Goal: Transaction & Acquisition: Obtain resource

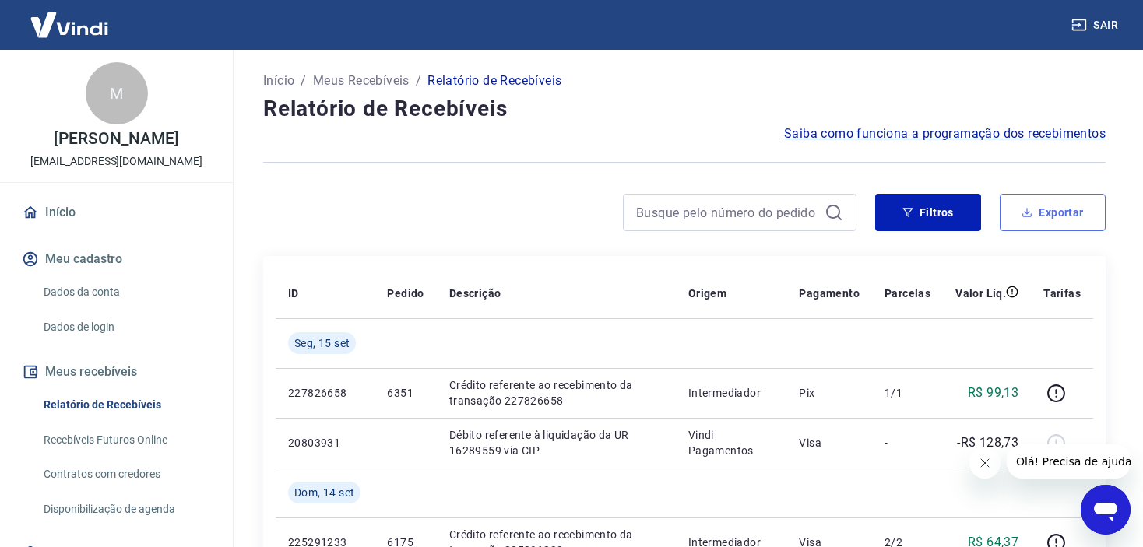
click at [1049, 199] on button "Exportar" at bounding box center [1052, 212] width 106 height 37
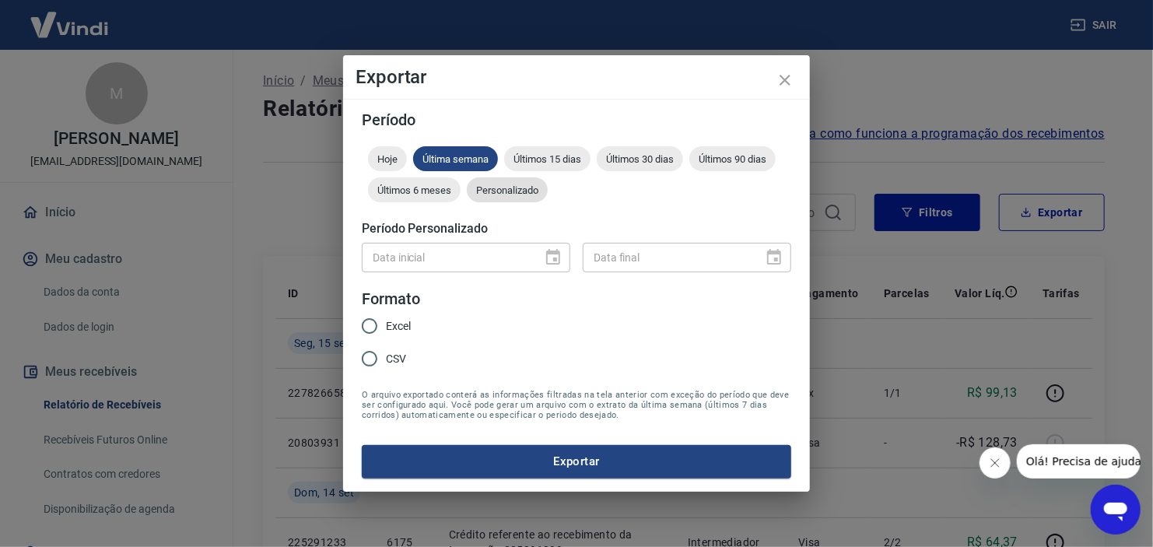
click at [504, 192] on span "Personalizado" at bounding box center [507, 190] width 81 height 12
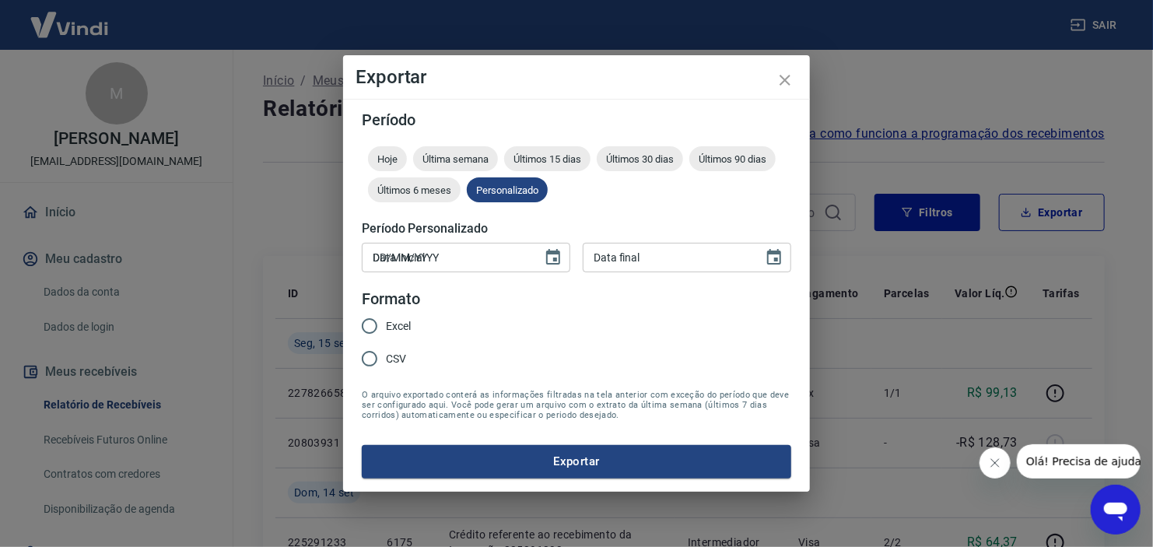
click at [504, 254] on input "DD/MM/YYYY" at bounding box center [447, 257] width 170 height 29
type input "[DATE]"
click at [367, 317] on input "Excel" at bounding box center [369, 326] width 33 height 33
radio input "true"
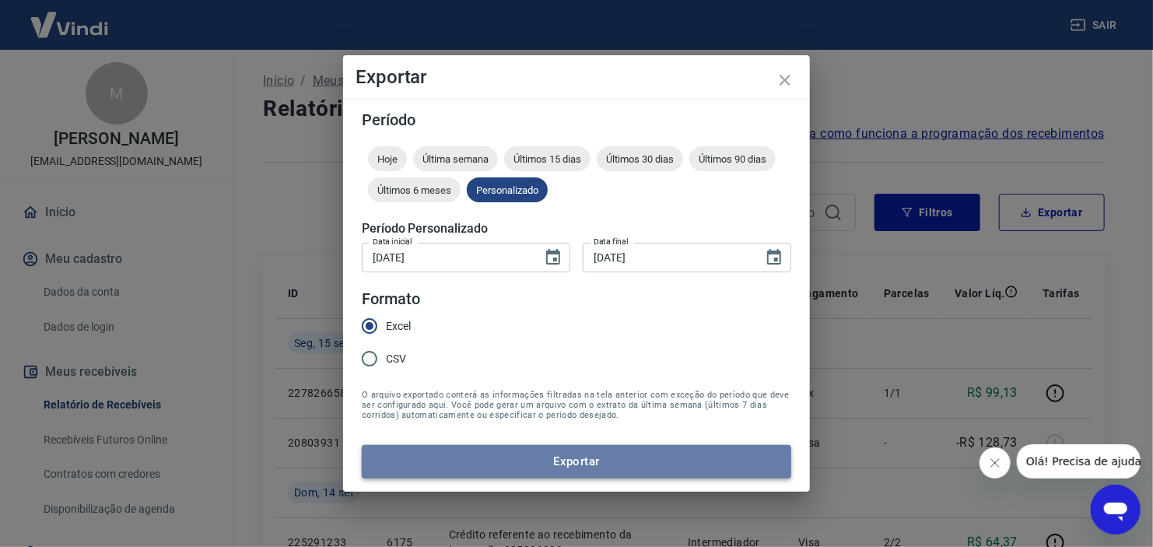
click at [449, 457] on button "Exportar" at bounding box center [577, 461] width 430 height 33
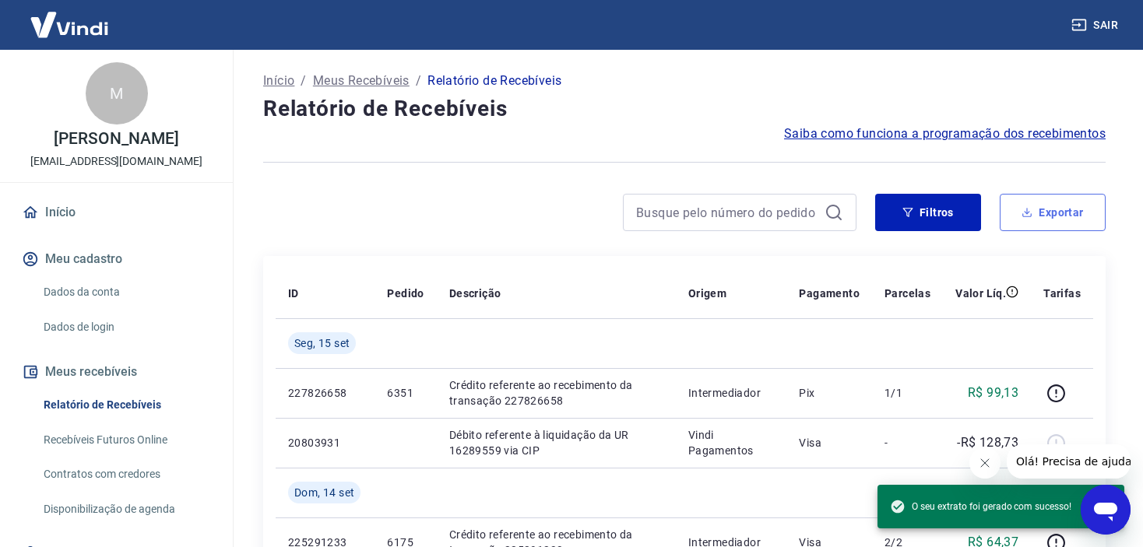
click at [1033, 215] on button "Exportar" at bounding box center [1052, 212] width 106 height 37
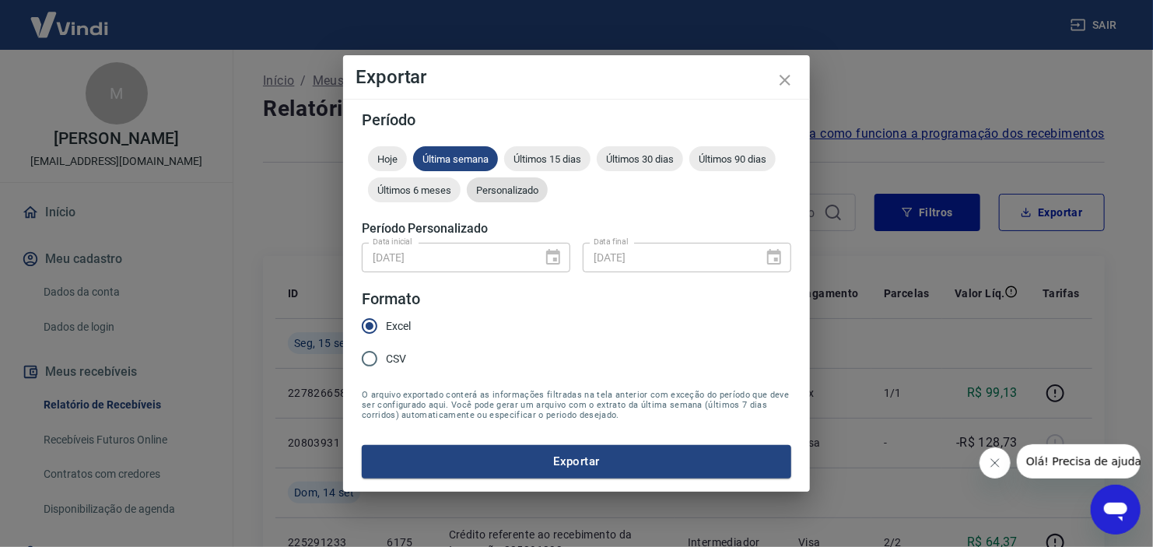
click at [506, 185] on span "Personalizado" at bounding box center [507, 190] width 81 height 12
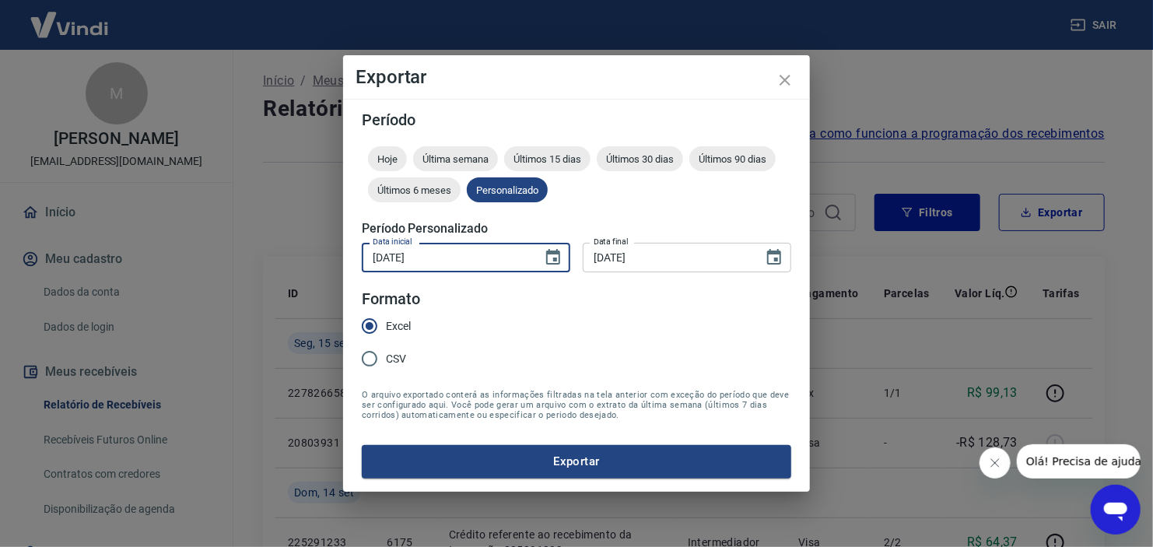
click at [498, 259] on input "[DATE]" at bounding box center [447, 257] width 170 height 29
type input "[DATE]"
click at [602, 262] on input "[DATE]" at bounding box center [668, 257] width 170 height 29
click at [636, 265] on input "16/02/0025" at bounding box center [668, 257] width 170 height 29
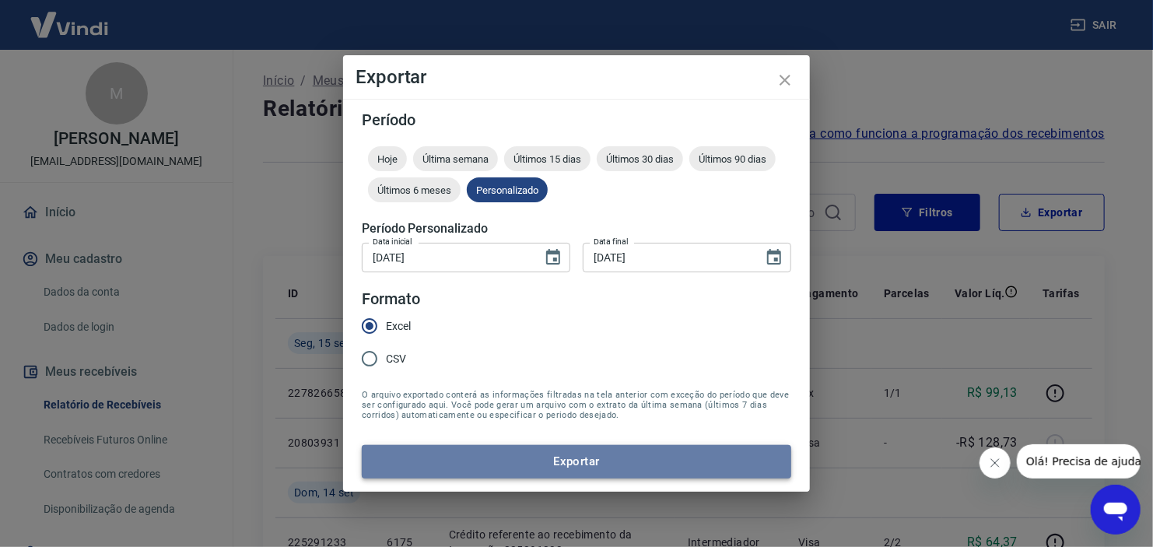
click at [708, 471] on button "Exportar" at bounding box center [577, 461] width 430 height 33
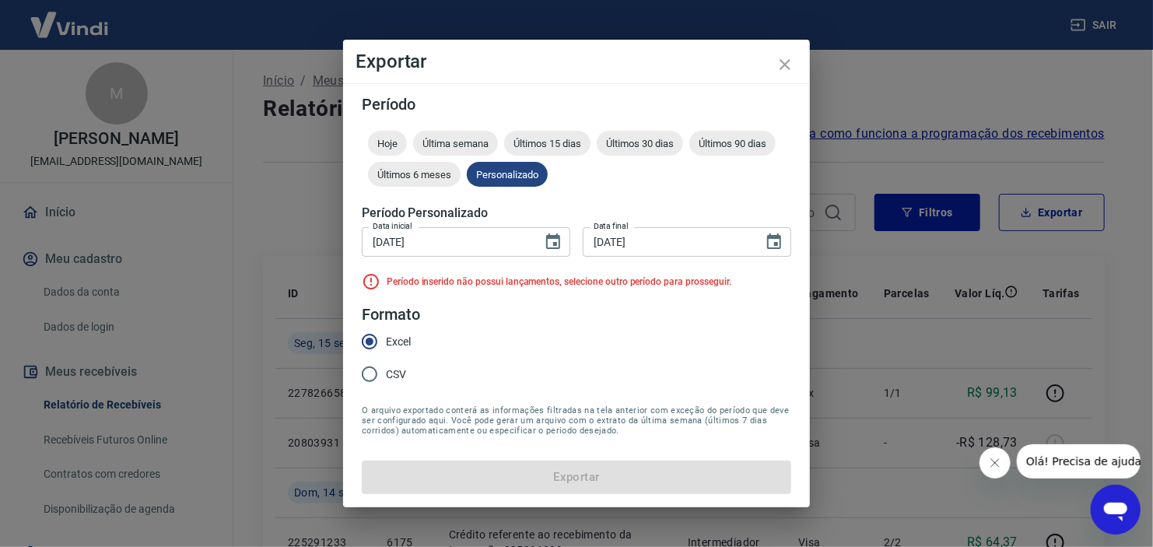
click at [616, 240] on input "[DATE]" at bounding box center [668, 241] width 170 height 29
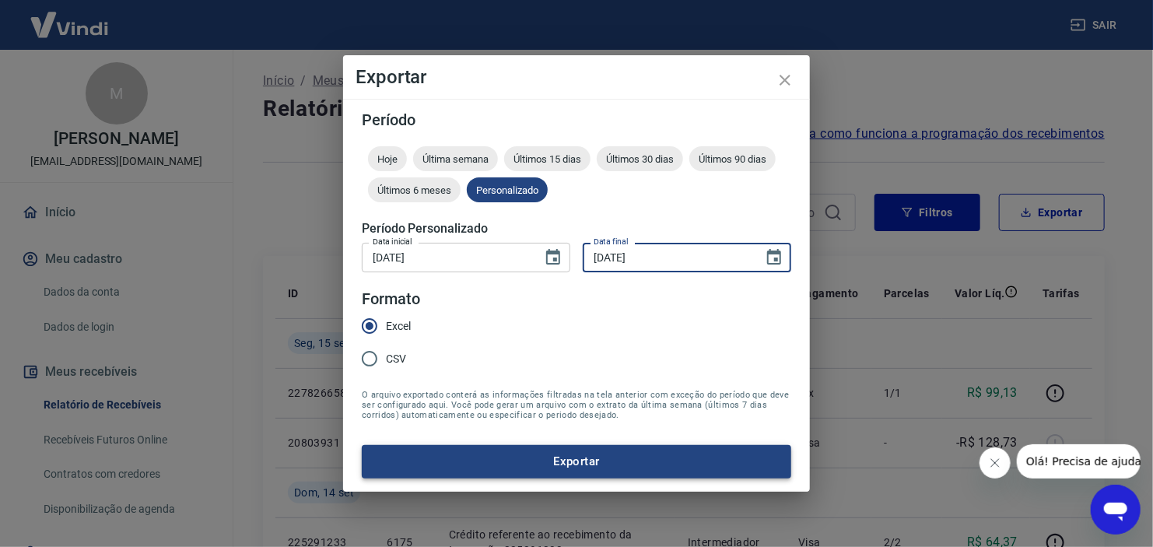
type input "[DATE]"
click at [715, 463] on button "Exportar" at bounding box center [577, 461] width 430 height 33
